Goal: Transaction & Acquisition: Purchase product/service

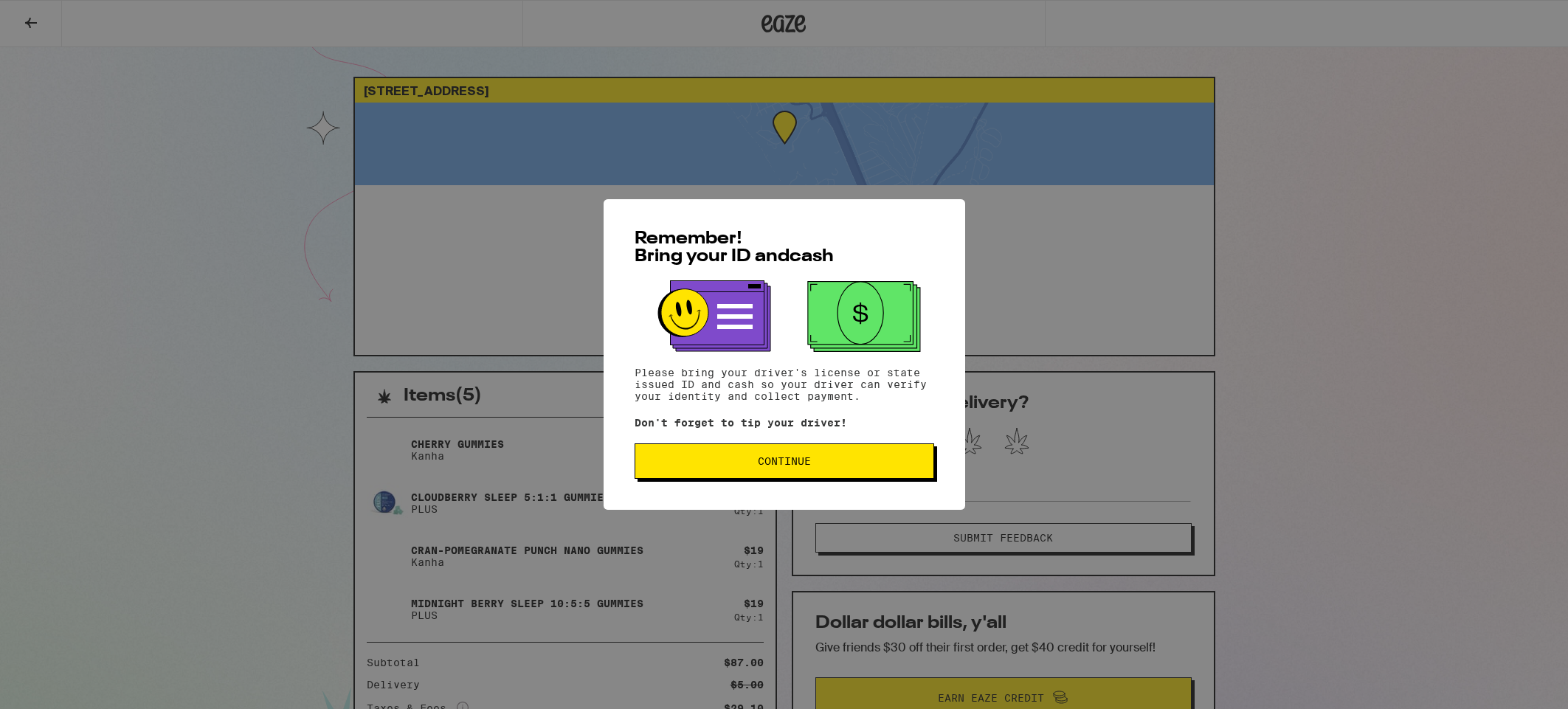
click at [788, 460] on span "Continue" at bounding box center [784, 460] width 53 height 10
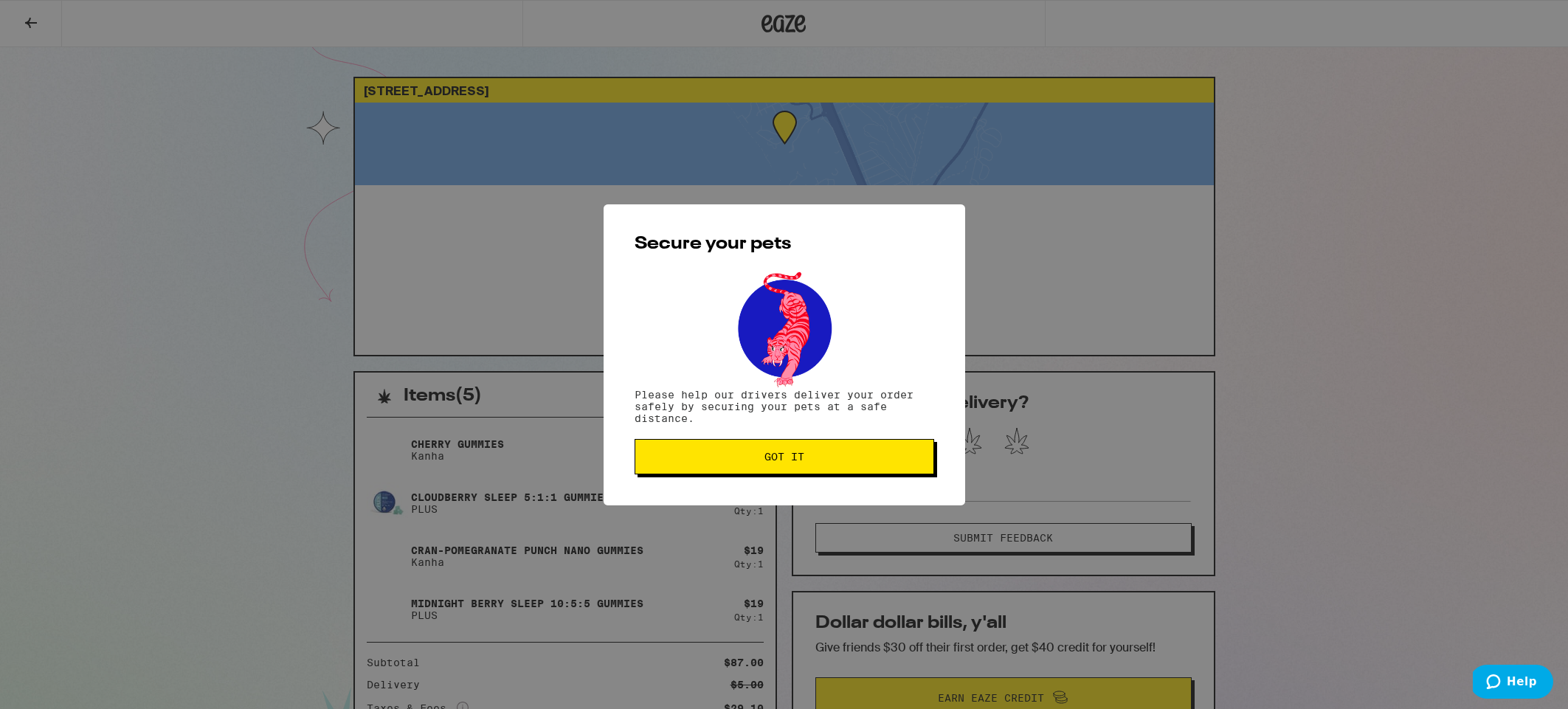
click at [786, 462] on span "Got it" at bounding box center [784, 456] width 40 height 10
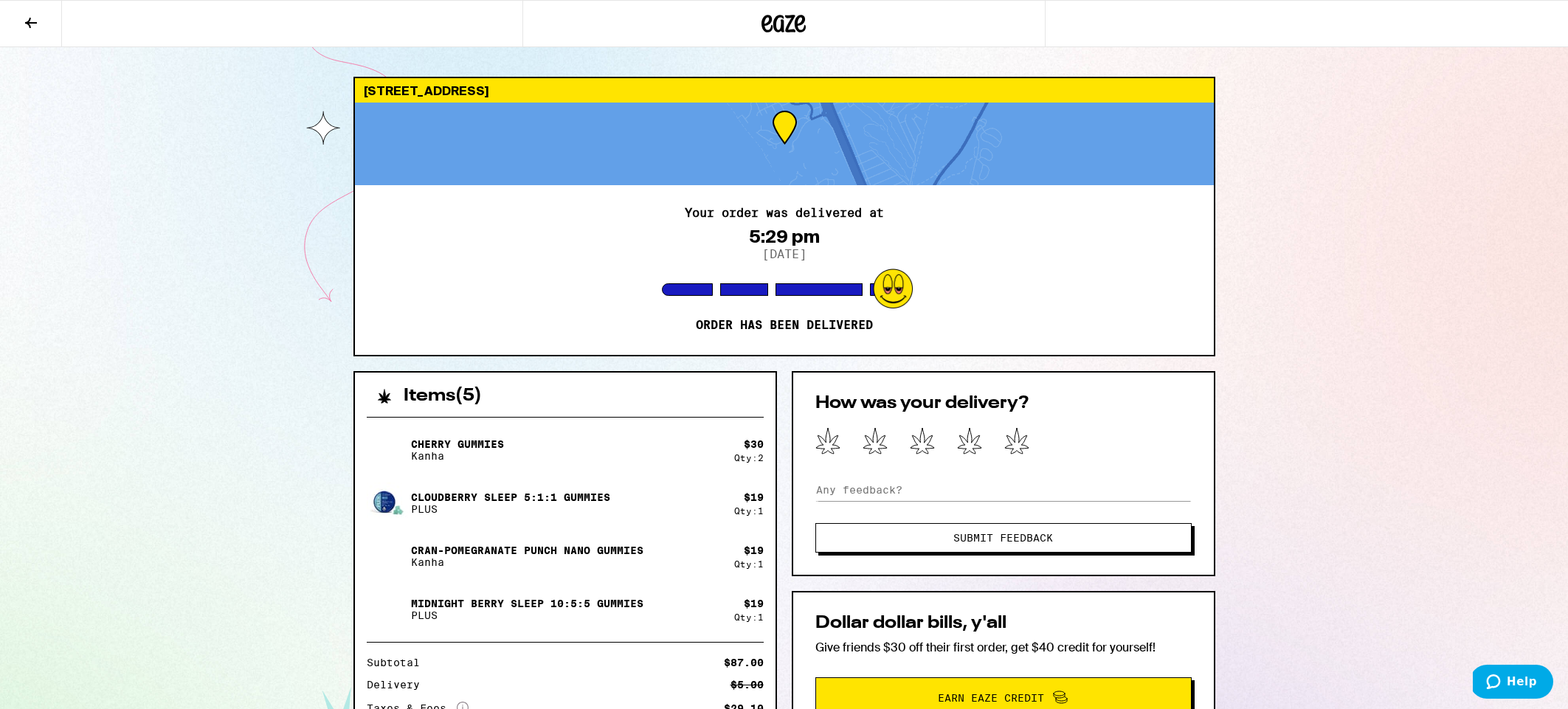
click at [774, 28] on icon at bounding box center [784, 23] width 22 height 18
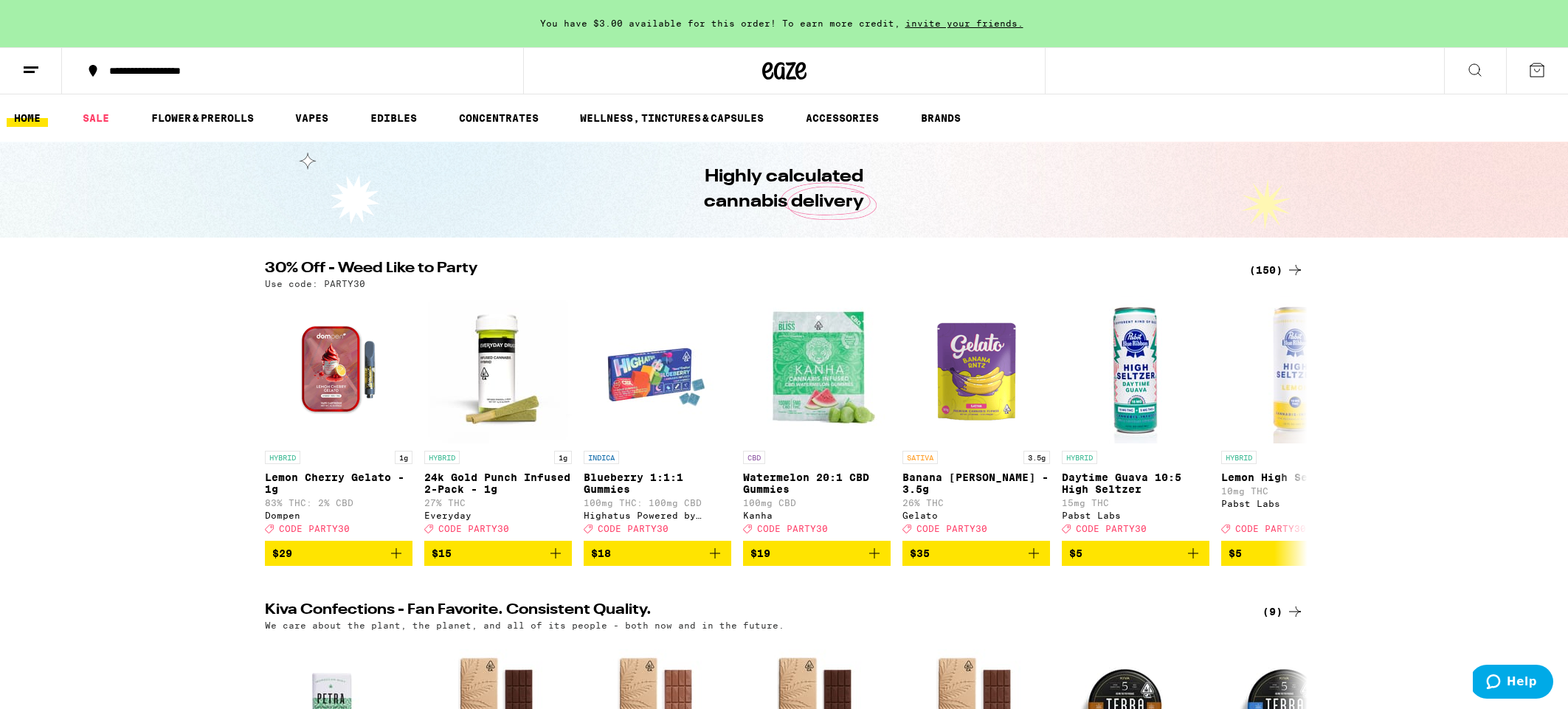
click at [1271, 267] on div "(150)" at bounding box center [1276, 270] width 54 height 18
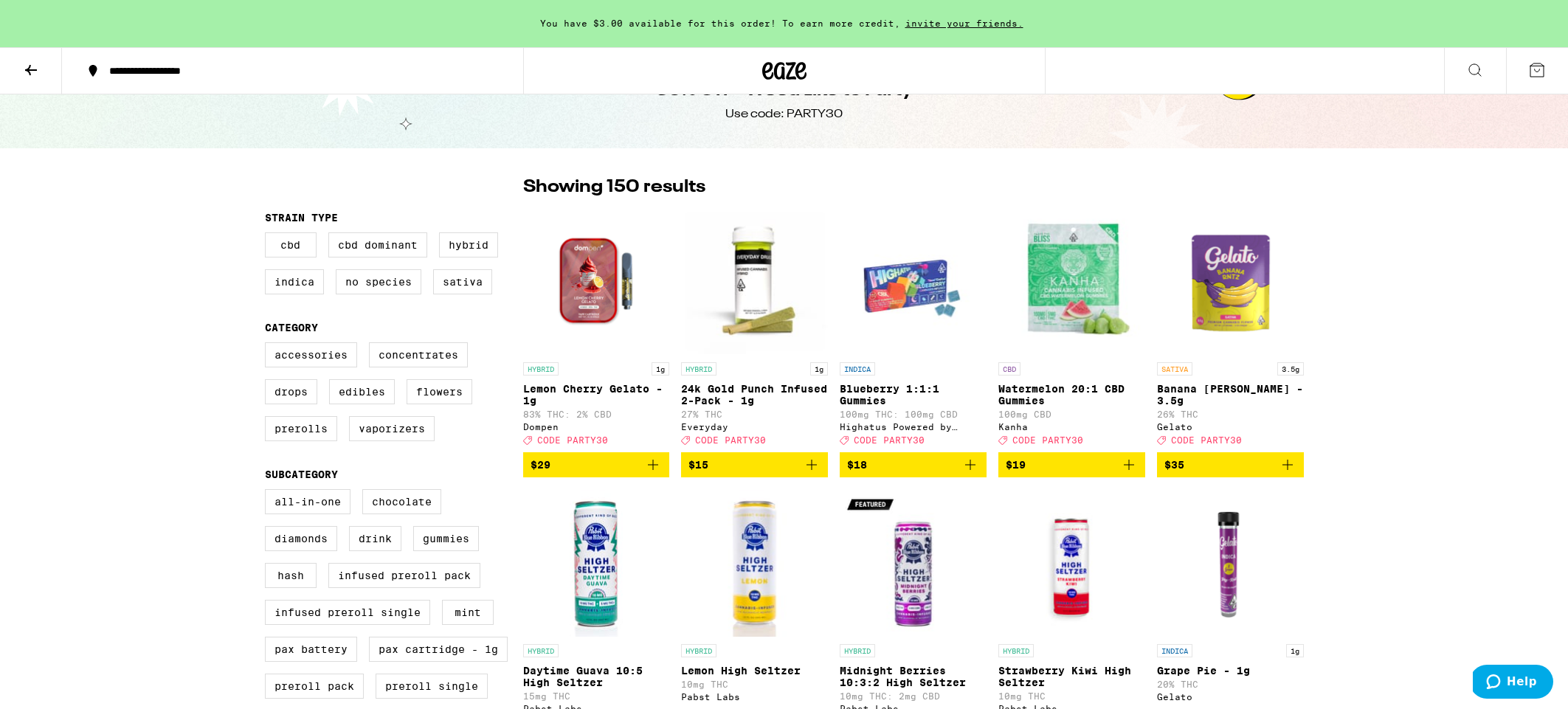
scroll to position [46, 0]
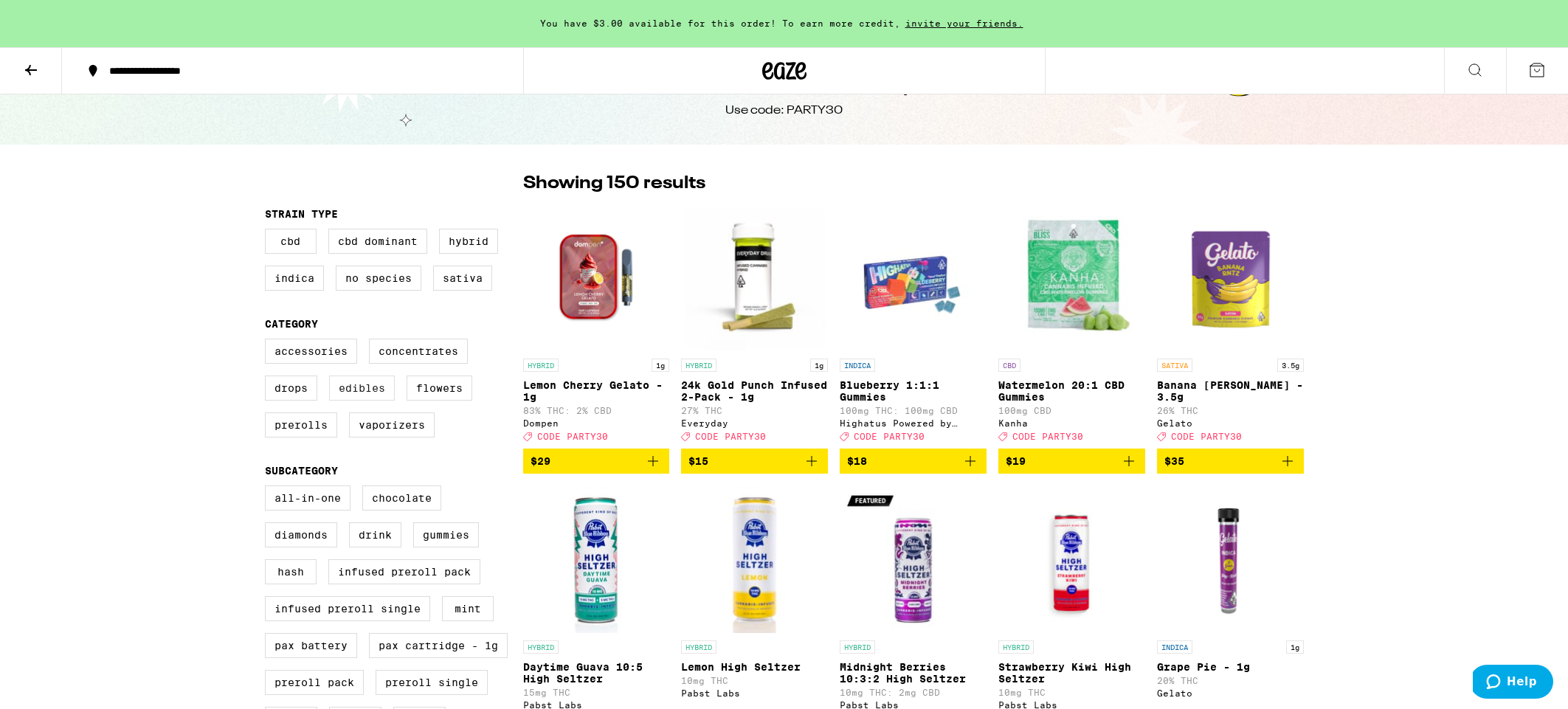
click at [370, 396] on label "Edibles" at bounding box center [362, 387] width 66 height 25
click at [269, 341] on input "Edibles" at bounding box center [268, 341] width 1 height 1
checkbox input "true"
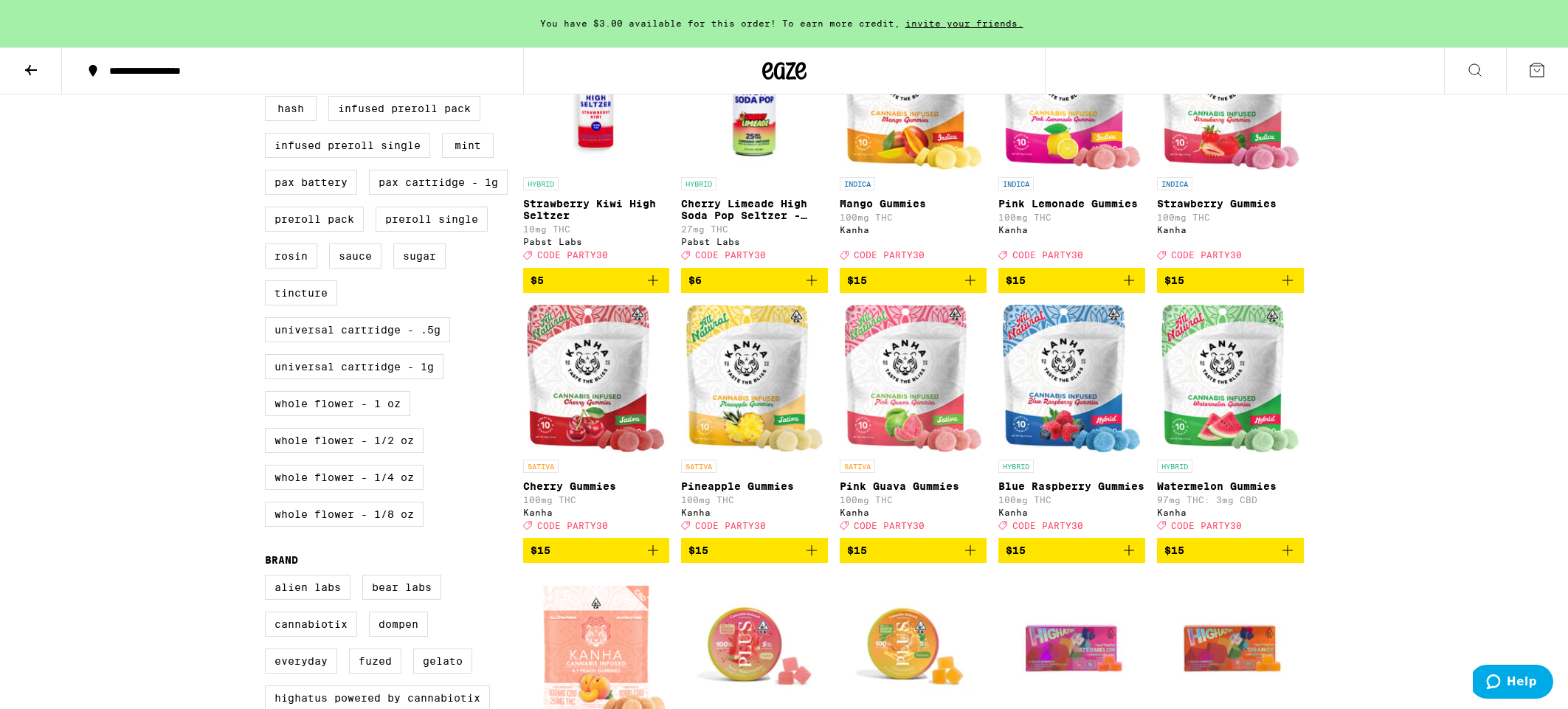
scroll to position [515, 0]
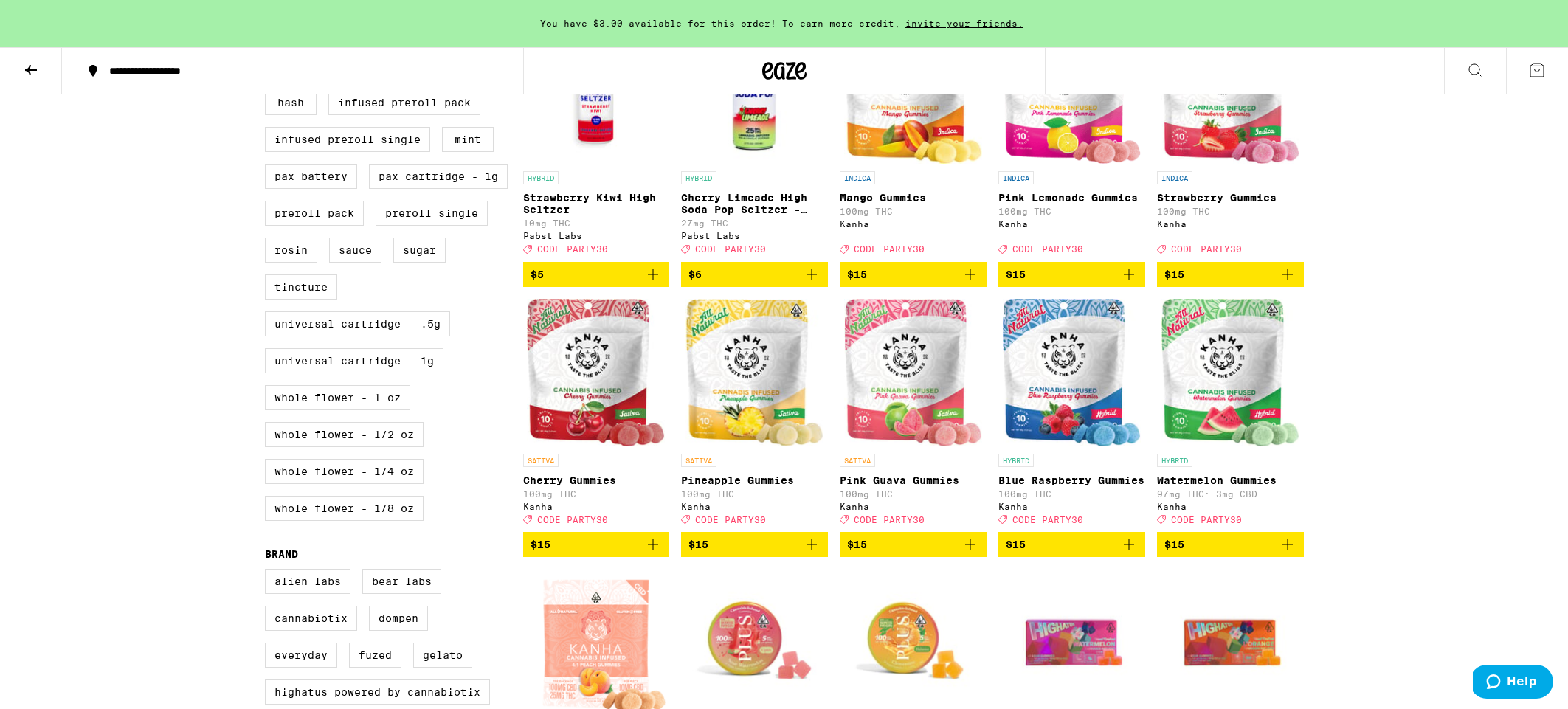
click at [652, 554] on icon "Add to bag" at bounding box center [653, 544] width 18 height 18
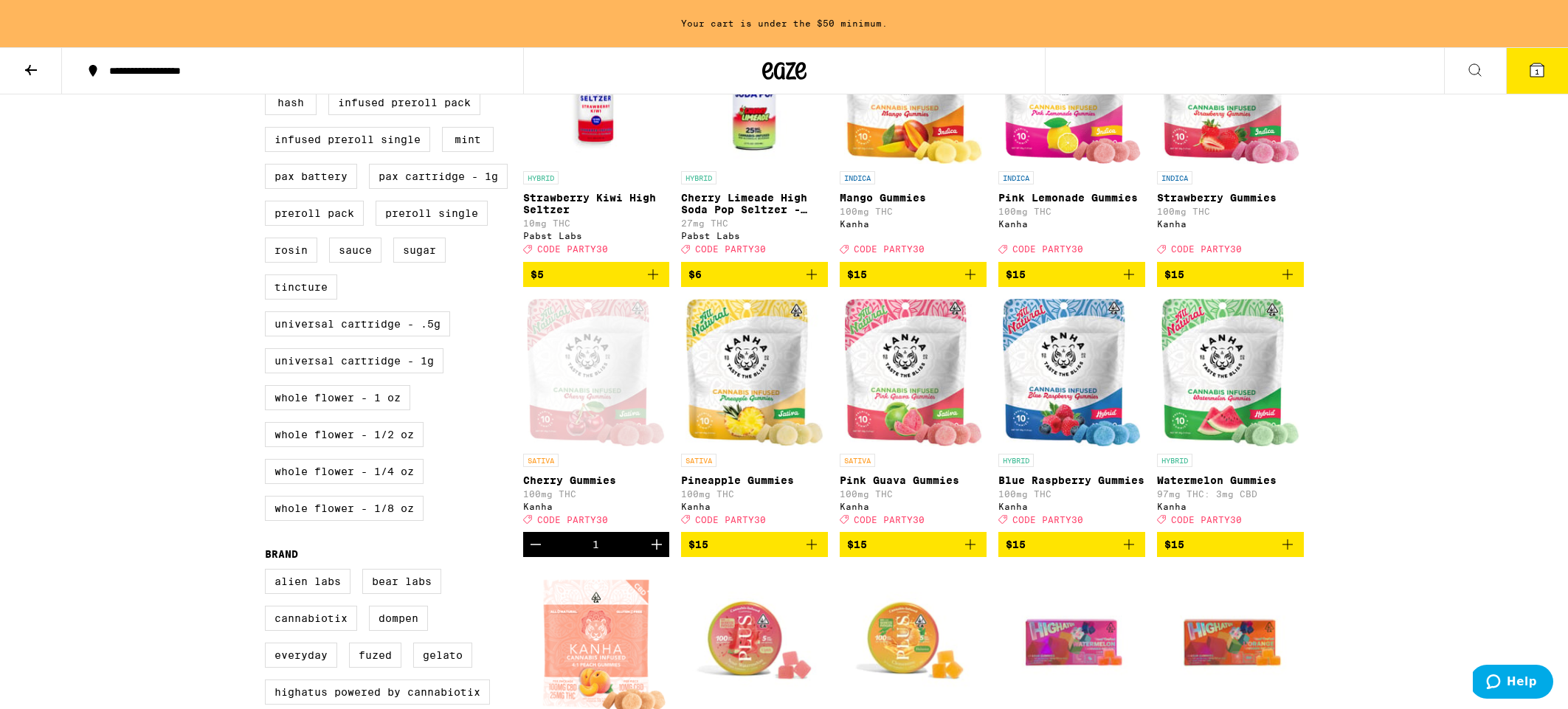
click at [652, 554] on icon "Increment" at bounding box center [656, 544] width 18 height 18
click at [655, 554] on icon "Increment" at bounding box center [656, 544] width 18 height 18
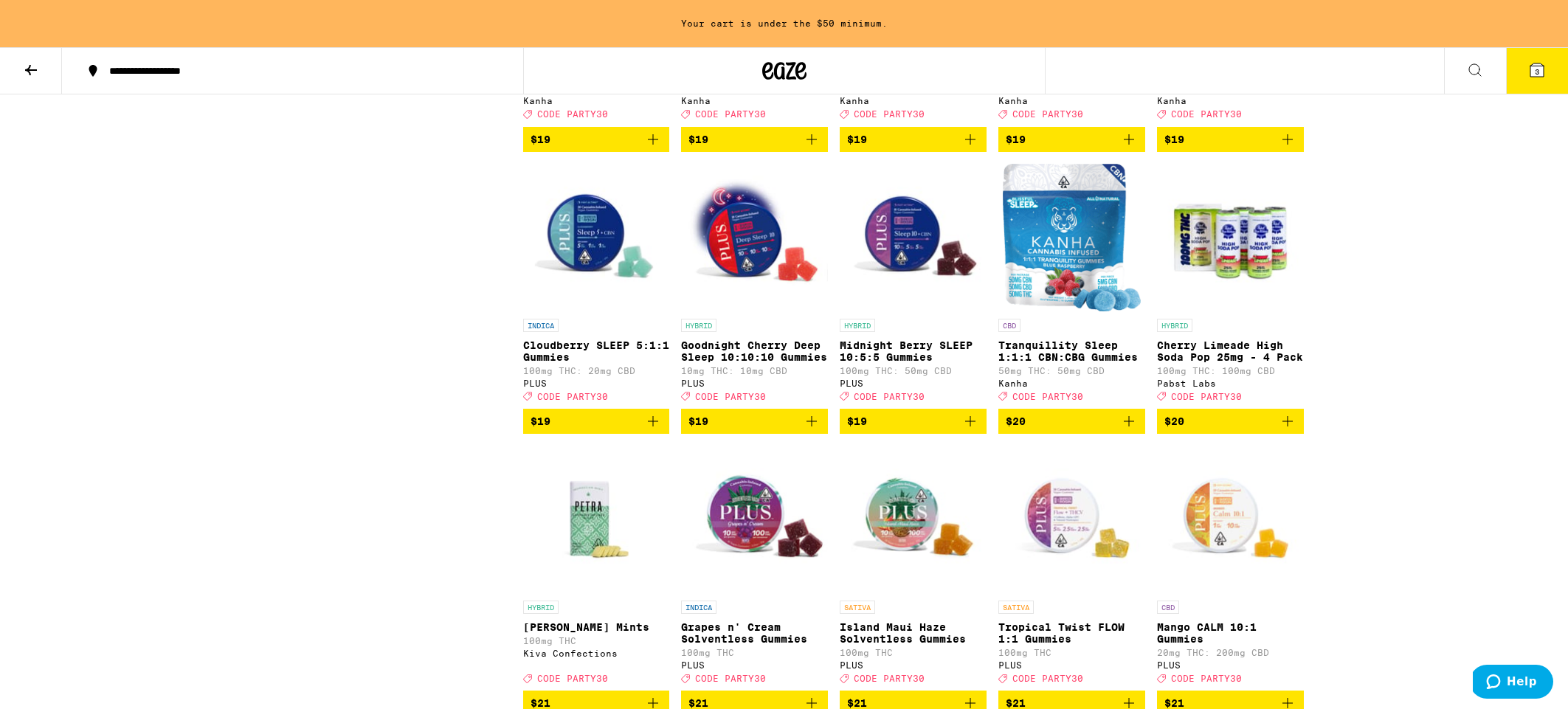
scroll to position [1764, 0]
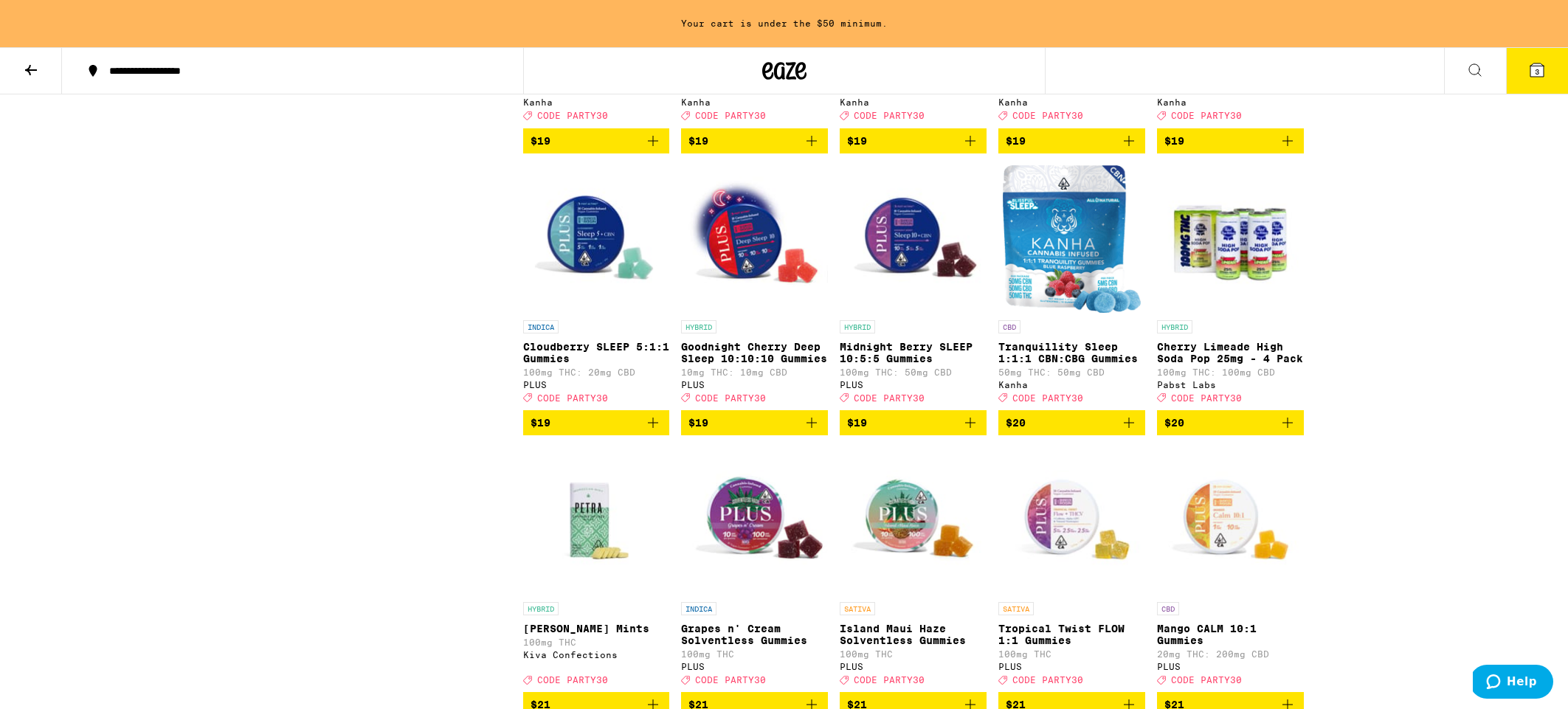
click at [585, 303] on img "Open page for Cloudberry SLEEP 5:1:1 Gummies from PLUS" at bounding box center [597, 239] width 147 height 148
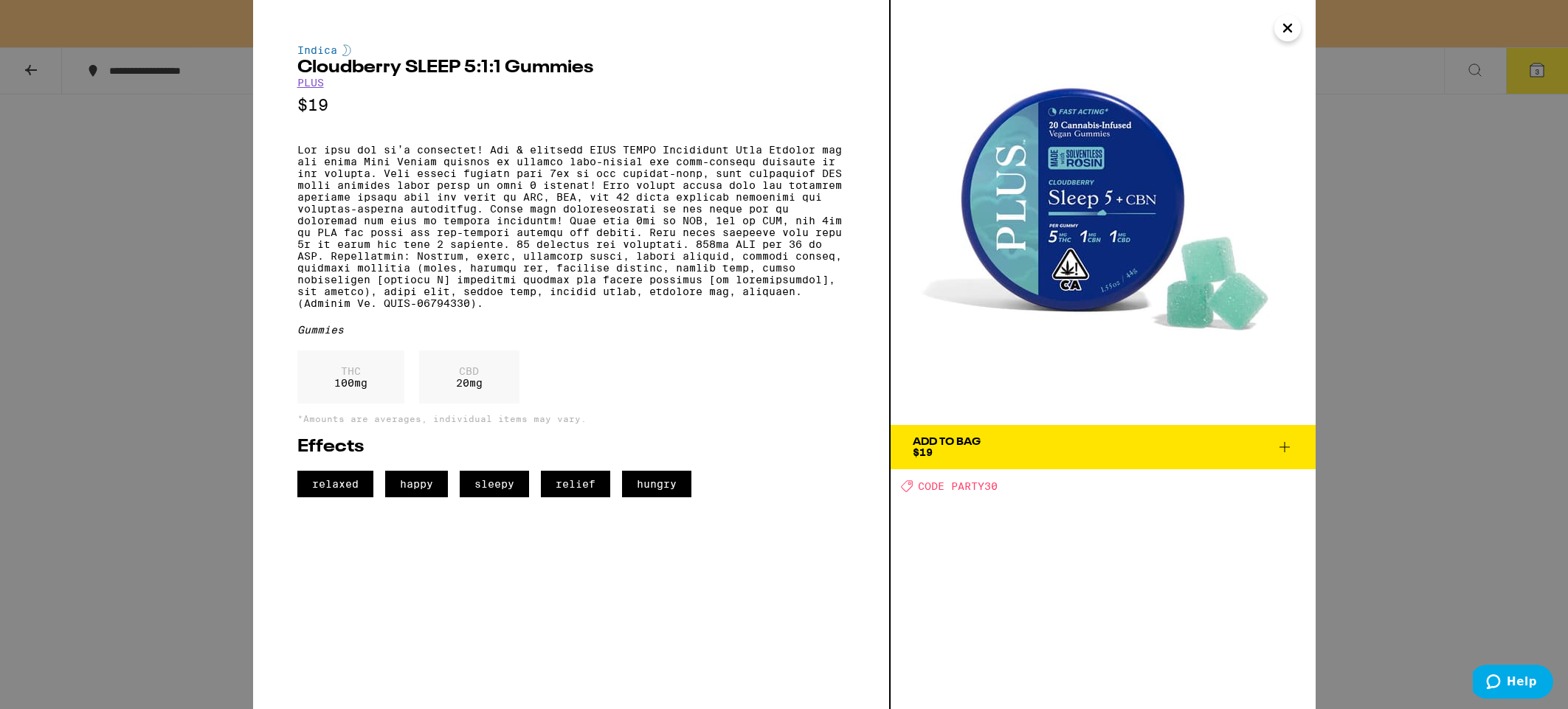
click at [1291, 30] on icon "Close" at bounding box center [1288, 28] width 18 height 22
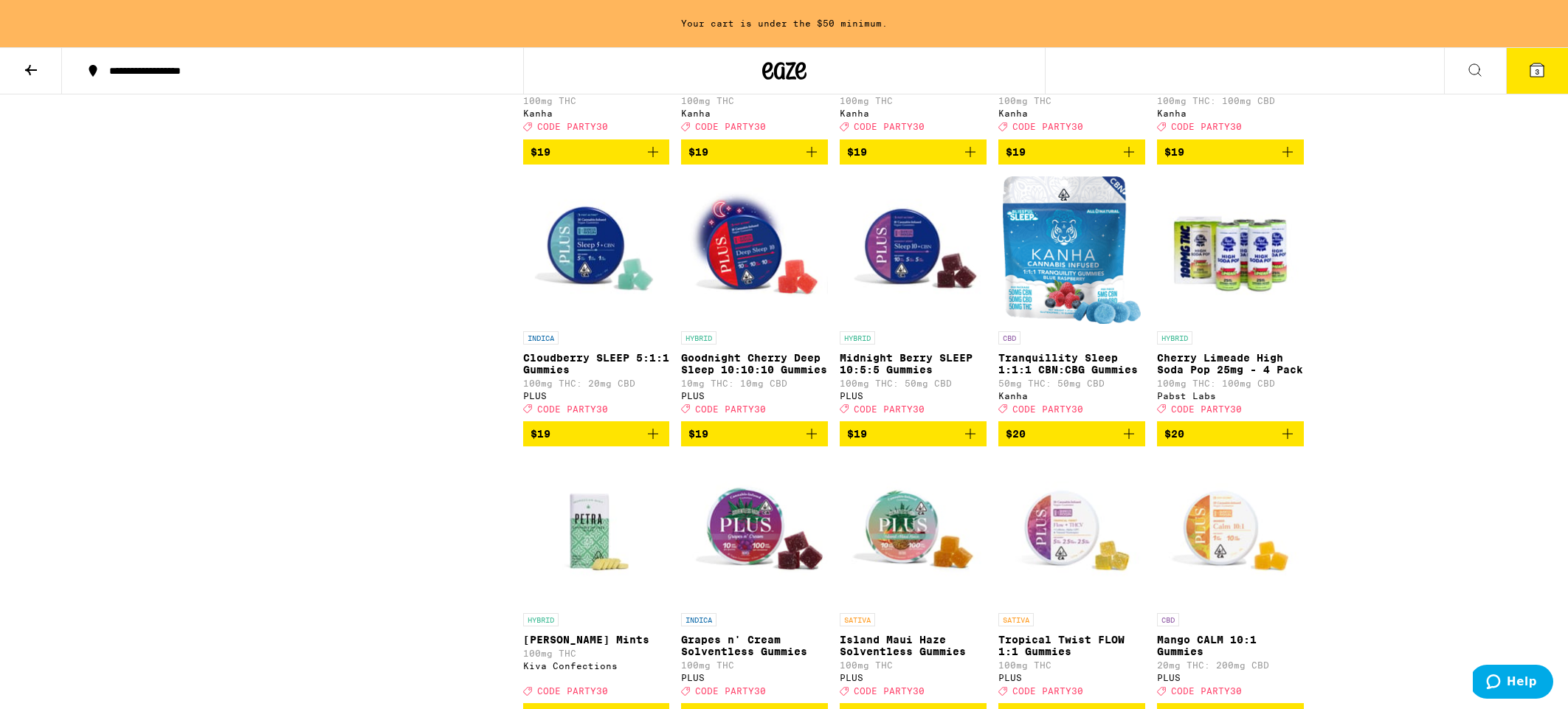
click at [761, 324] on img "Open page for Goodnight Cherry Deep Sleep 10:10:10 Gummies from PLUS" at bounding box center [755, 250] width 147 height 148
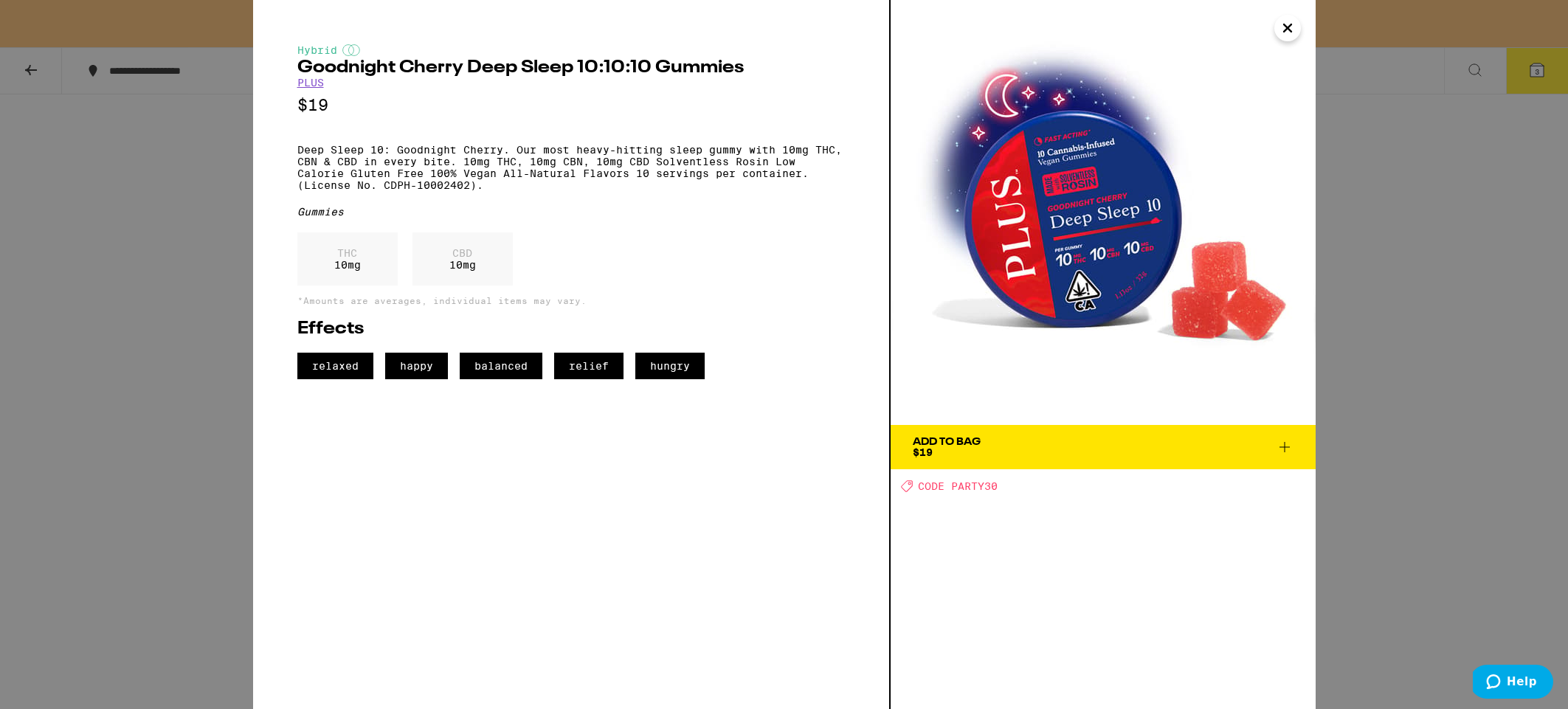
click at [1225, 450] on span "Add To Bag $19" at bounding box center [1103, 446] width 381 height 21
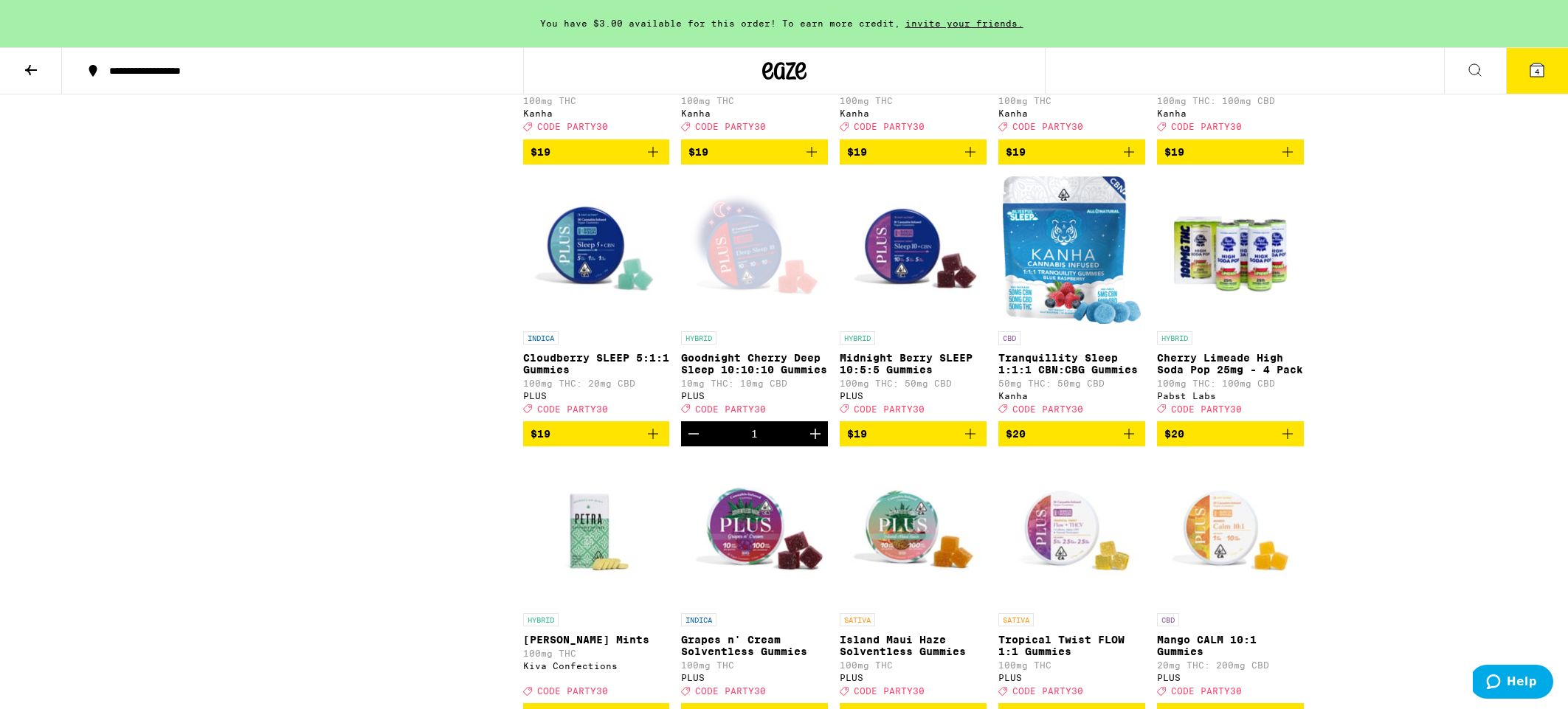
click at [902, 375] on p "Midnight Berry SLEEP 10:5:5 Gummies" at bounding box center [913, 364] width 147 height 24
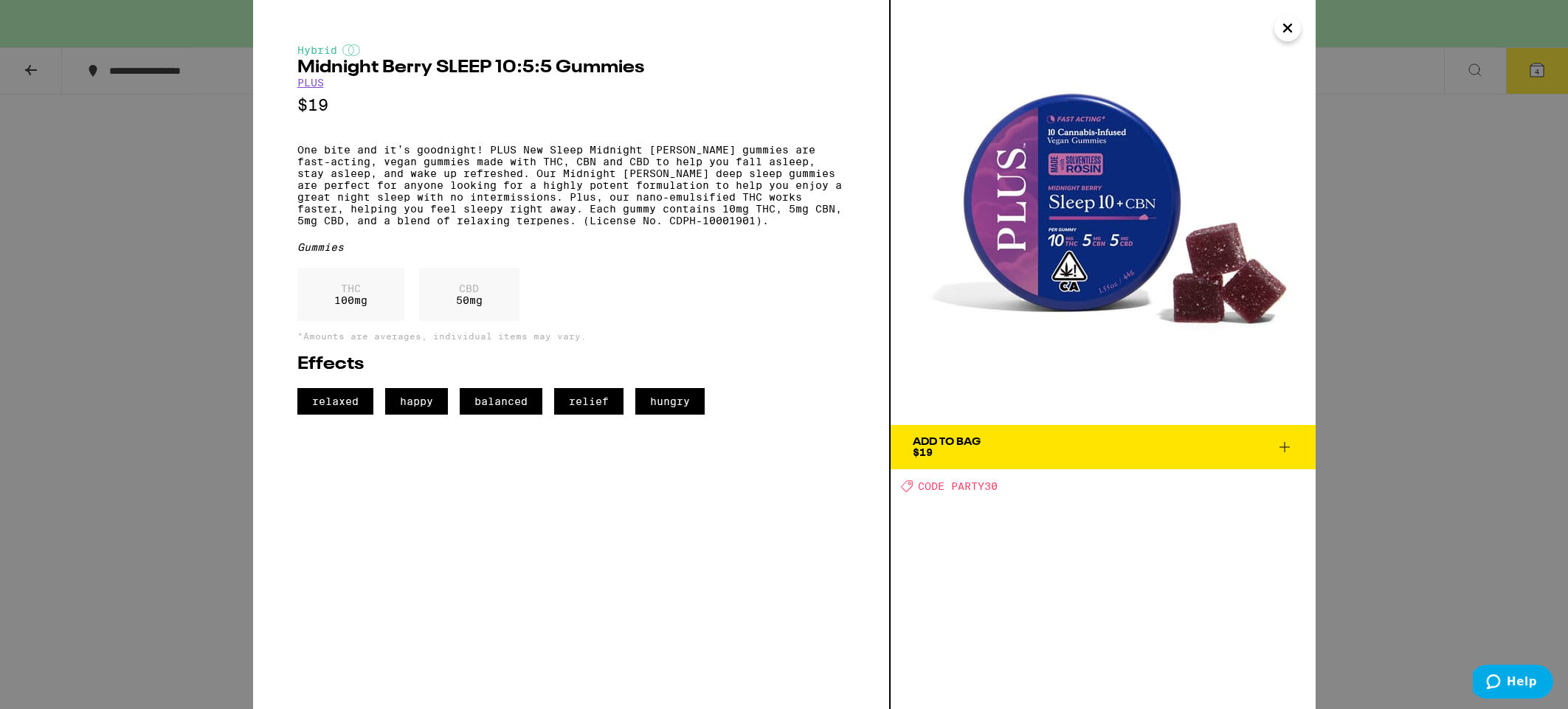
click at [1283, 445] on icon at bounding box center [1285, 446] width 18 height 18
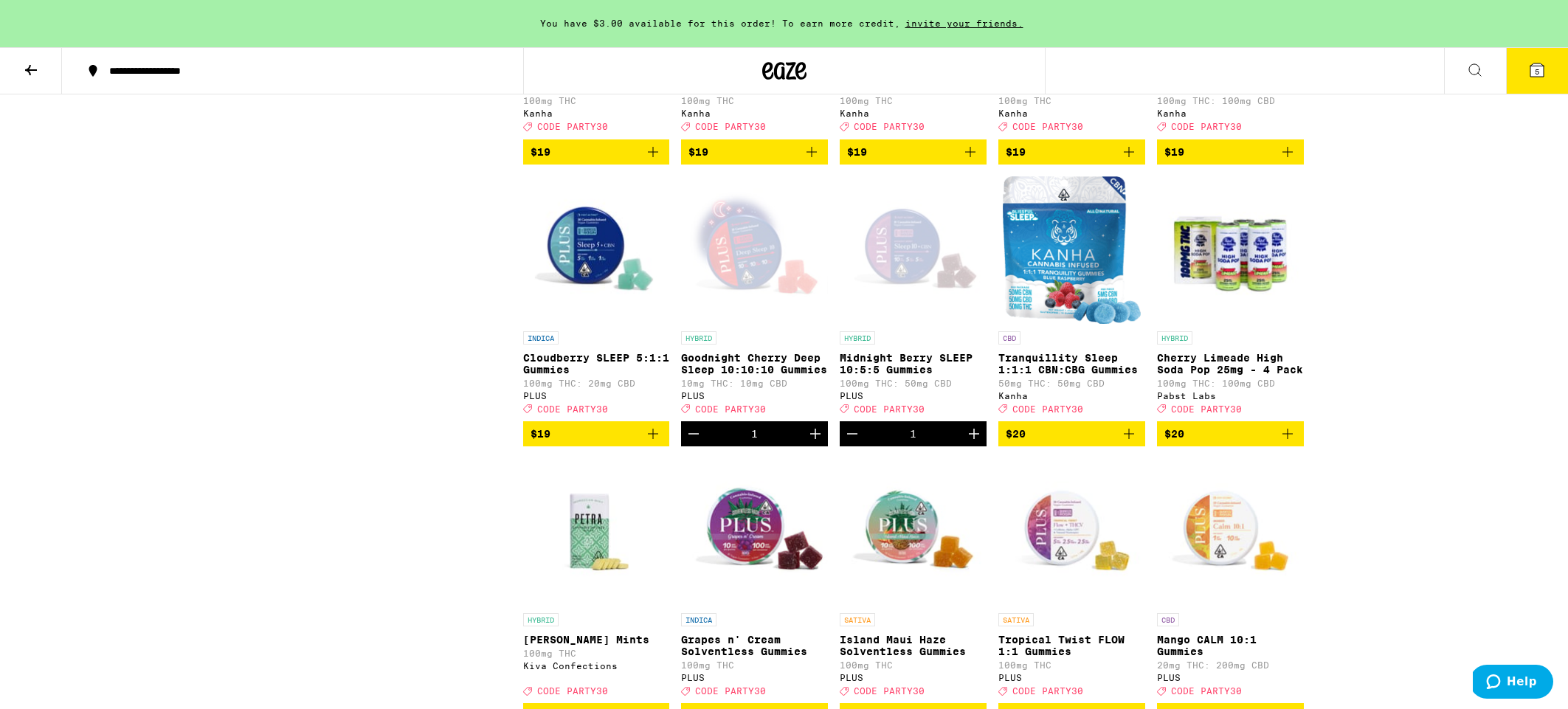
click at [1535, 70] on span "5" at bounding box center [1537, 72] width 5 height 9
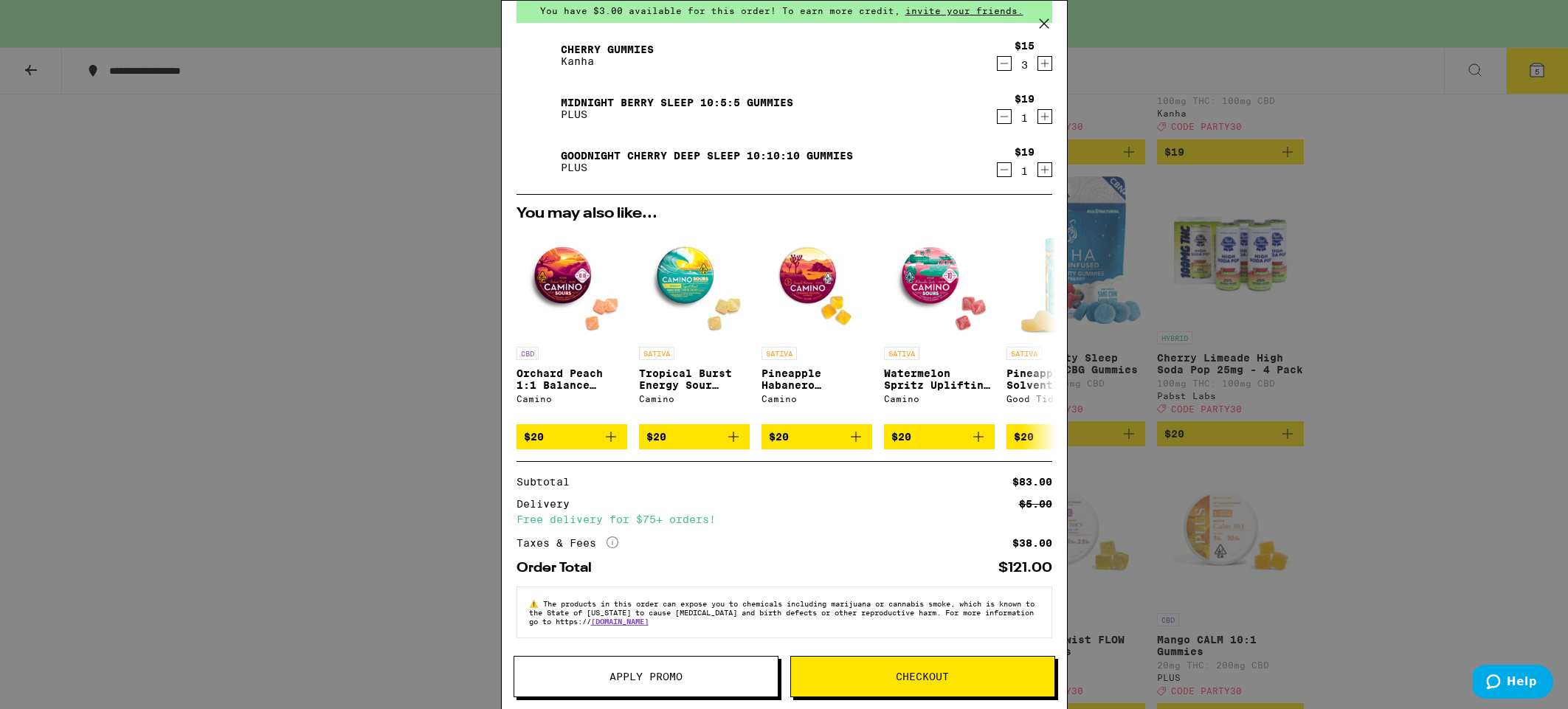
scroll to position [78, 0]
click at [651, 677] on span "Apply Promo" at bounding box center [646, 676] width 73 height 10
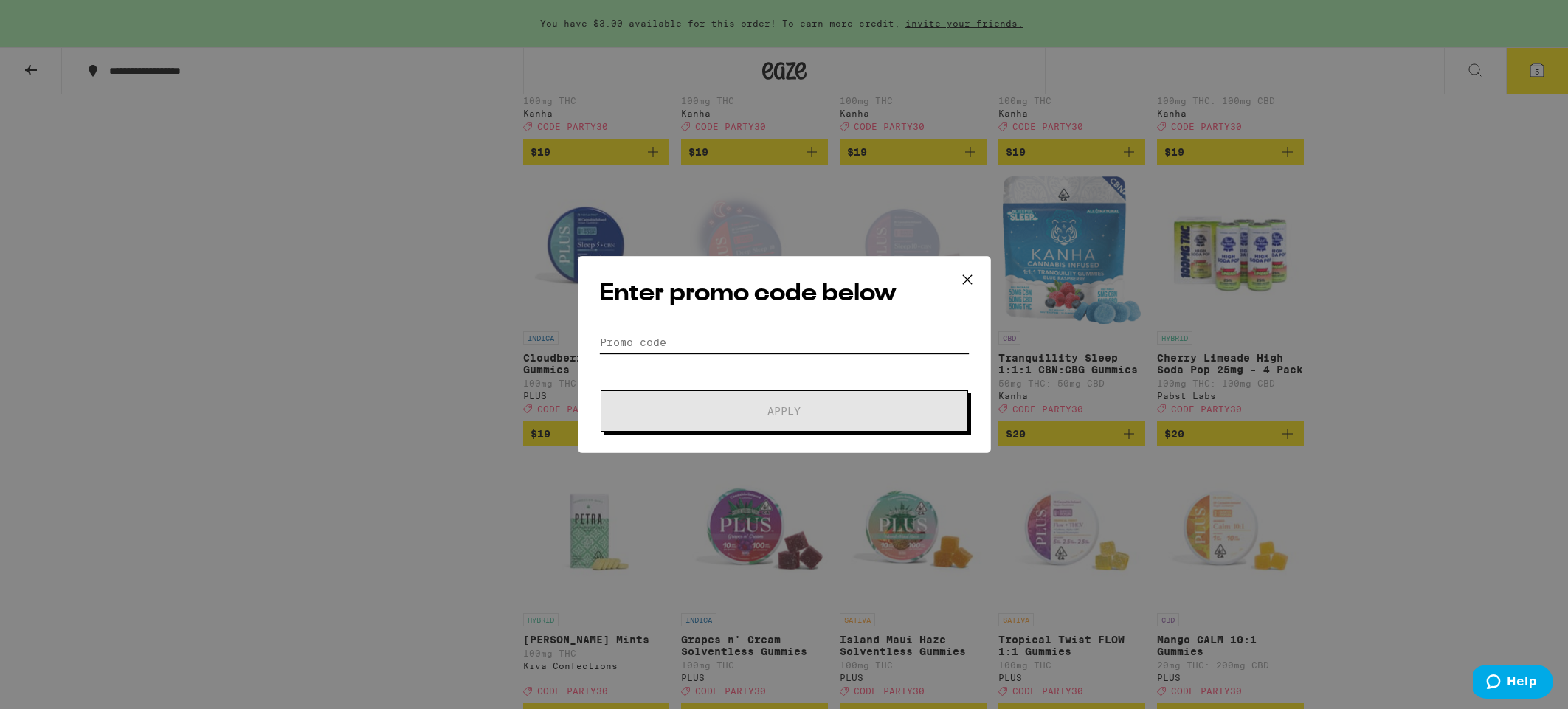
click at [729, 338] on input "Promo Code" at bounding box center [784, 342] width 371 height 22
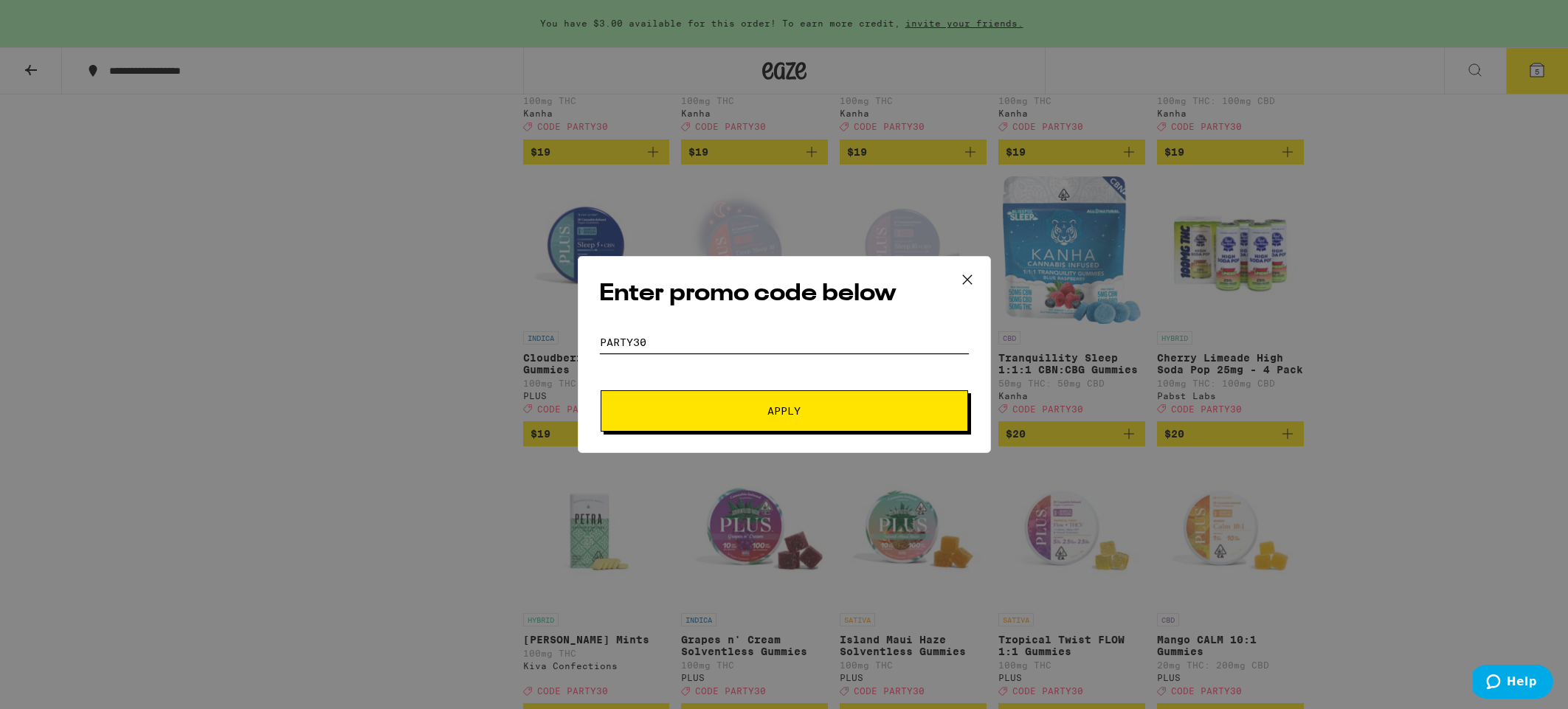
type input "PARTY30"
click at [783, 412] on span "Apply" at bounding box center [784, 410] width 33 height 10
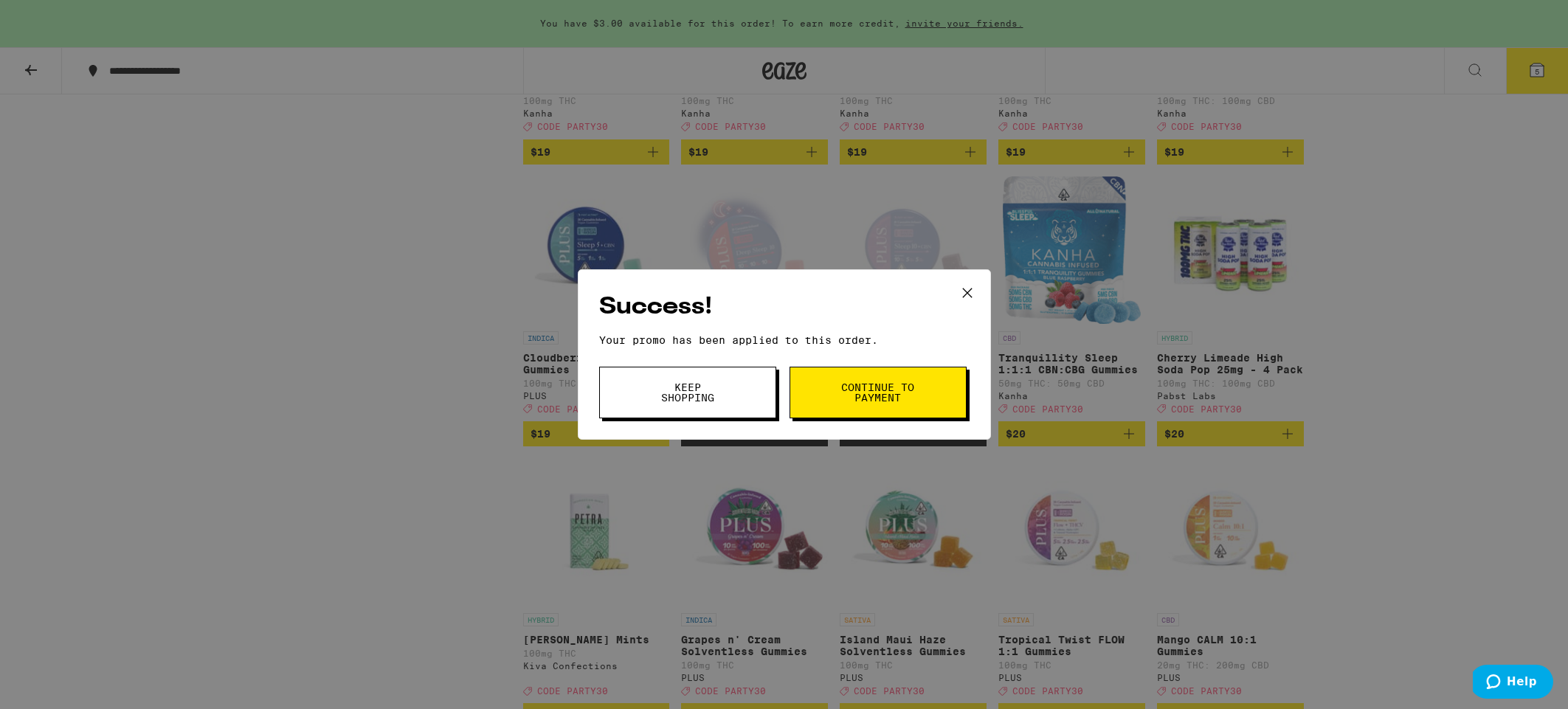
click at [699, 392] on span "Keep Shopping" at bounding box center [688, 392] width 75 height 21
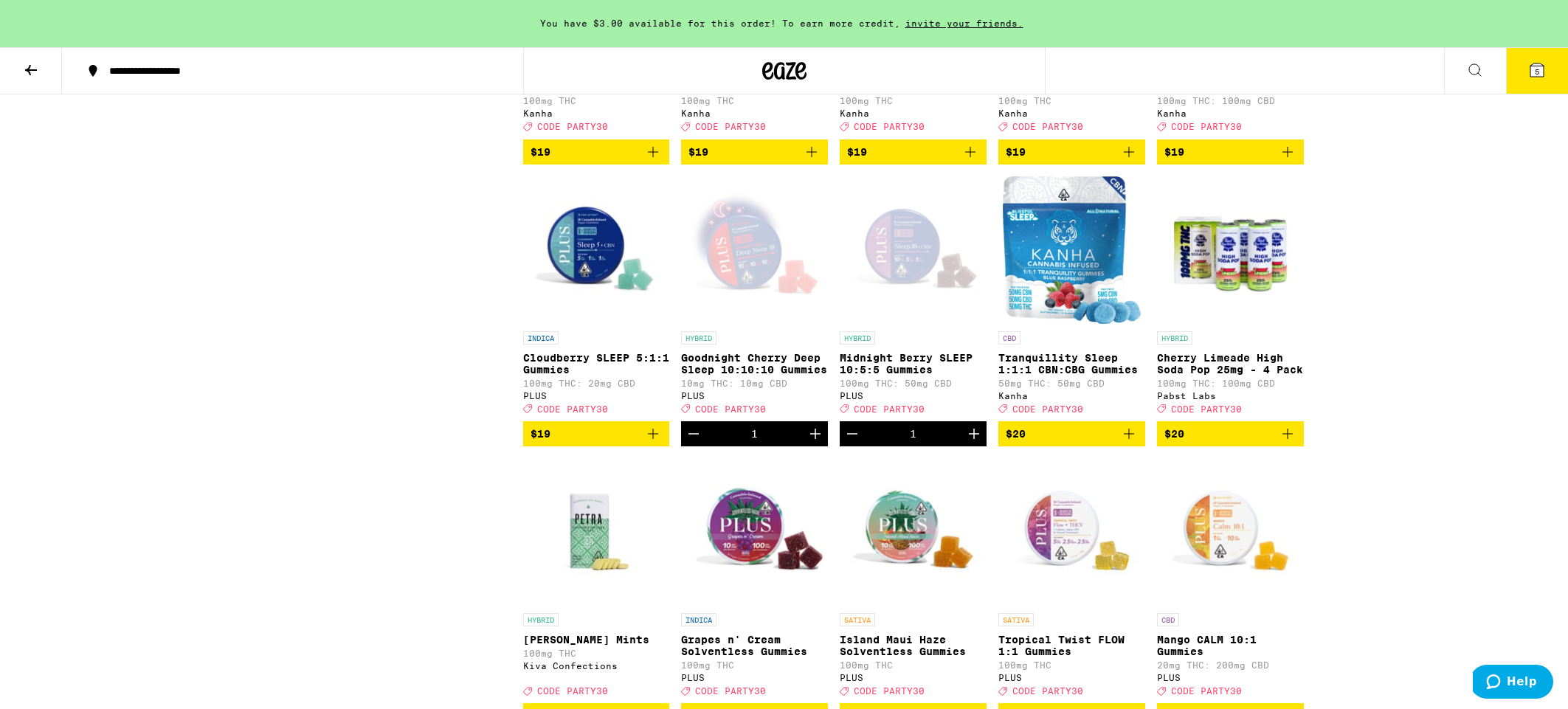
click at [1537, 69] on span "5" at bounding box center [1537, 72] width 5 height 9
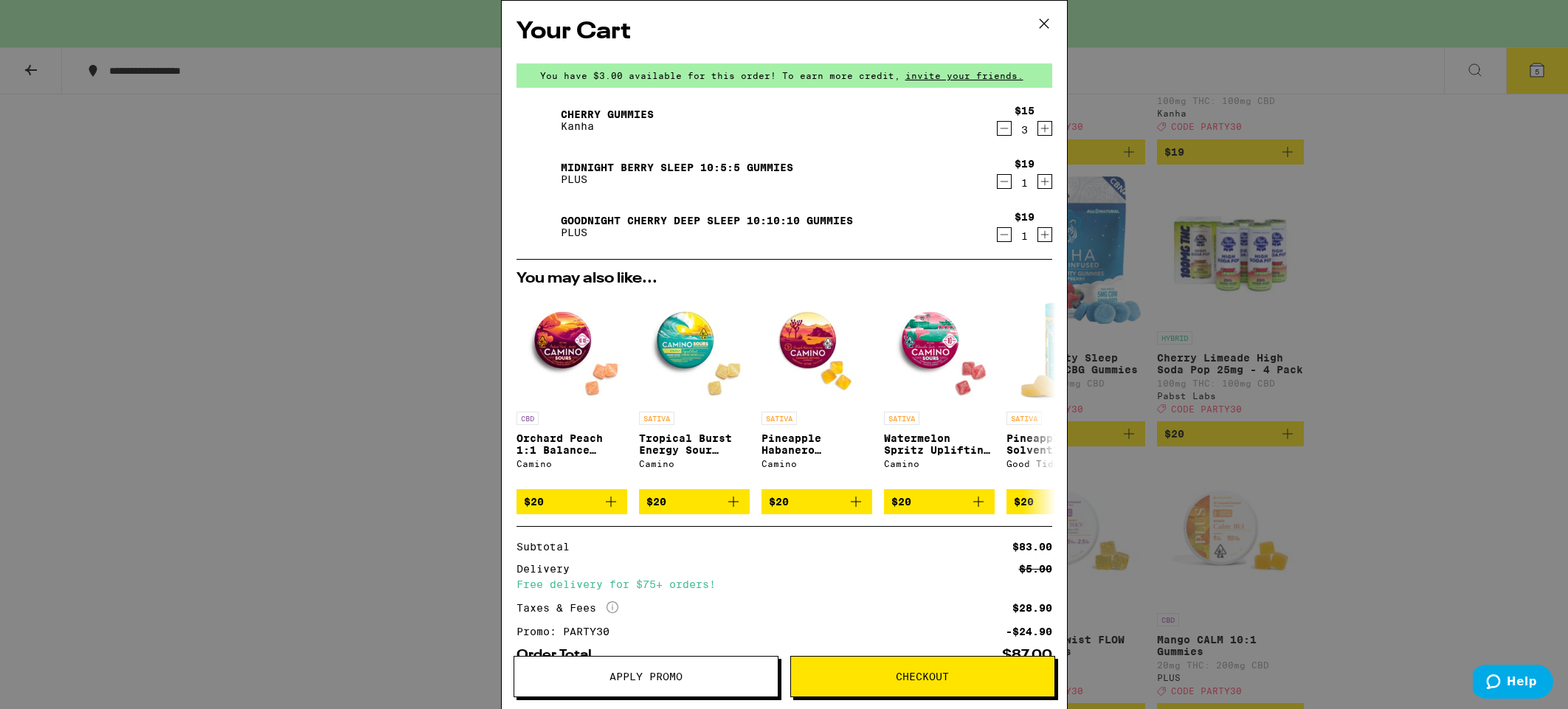
click at [926, 671] on span "Checkout" at bounding box center [922, 676] width 53 height 10
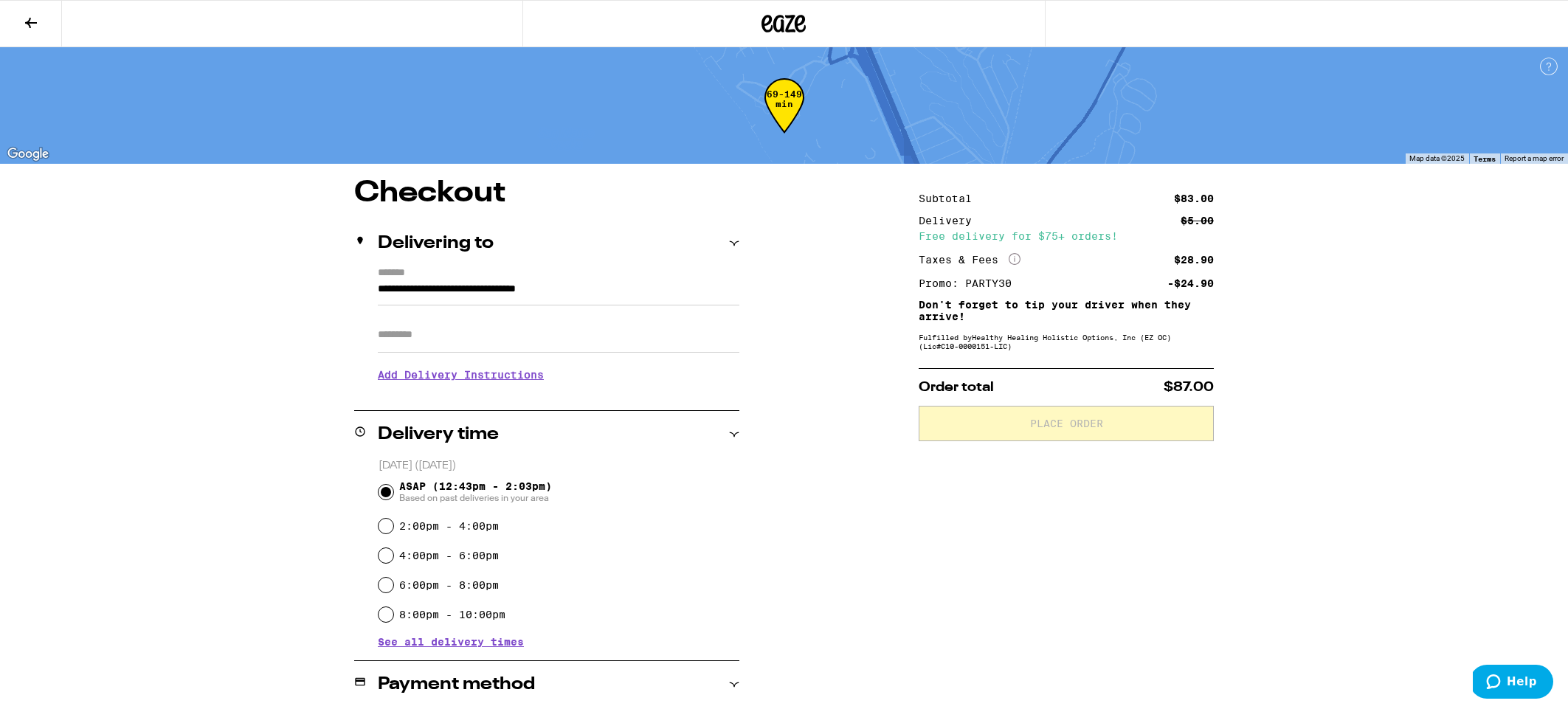
click at [434, 340] on input "Apt/Suite" at bounding box center [558, 335] width 362 height 35
type input "****"
